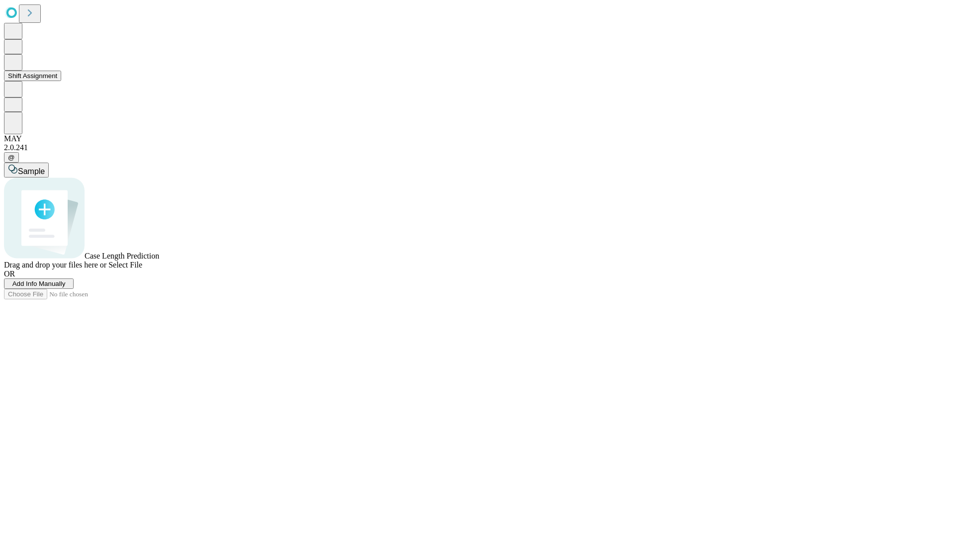
click at [61, 81] on button "Shift Assignment" at bounding box center [32, 76] width 57 height 10
